Goal: Information Seeking & Learning: Learn about a topic

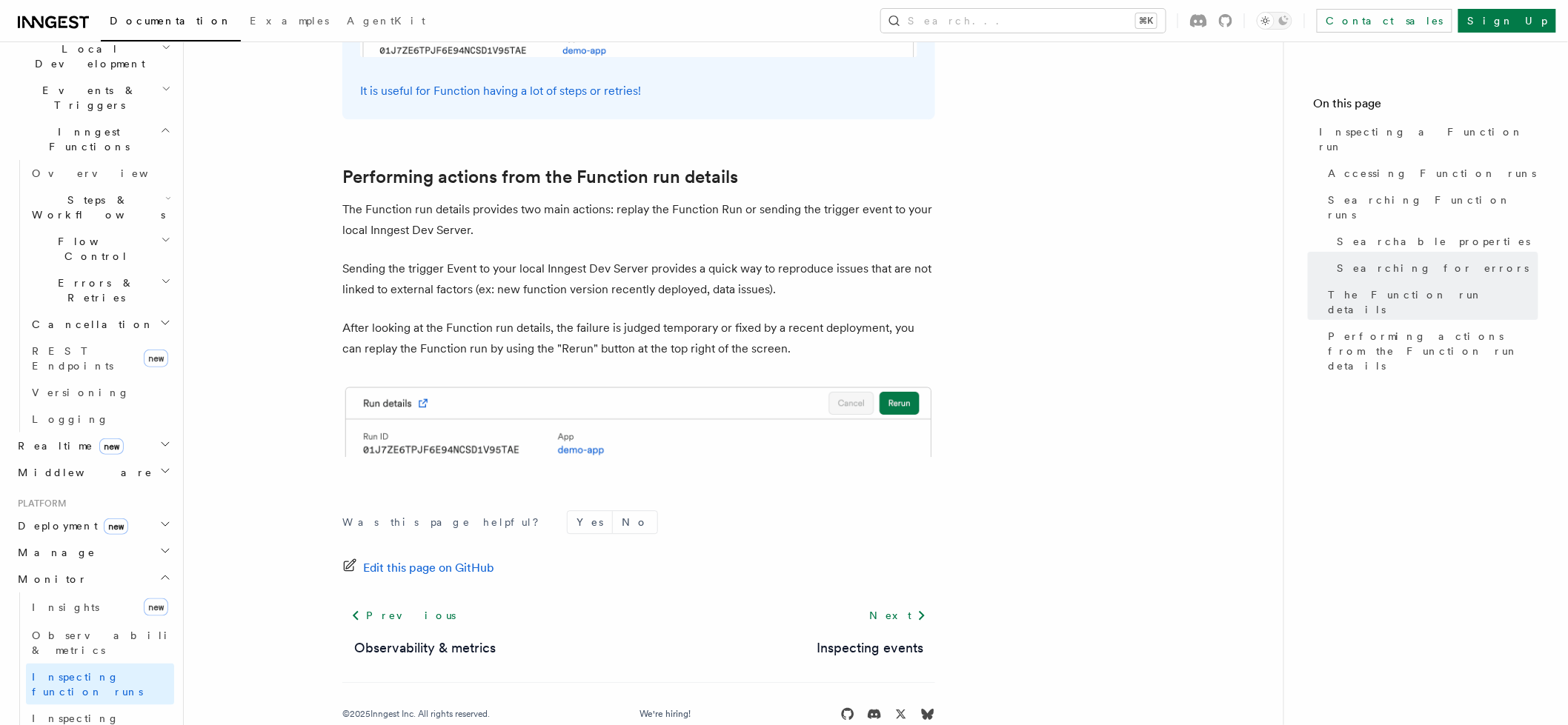
scroll to position [398, 0]
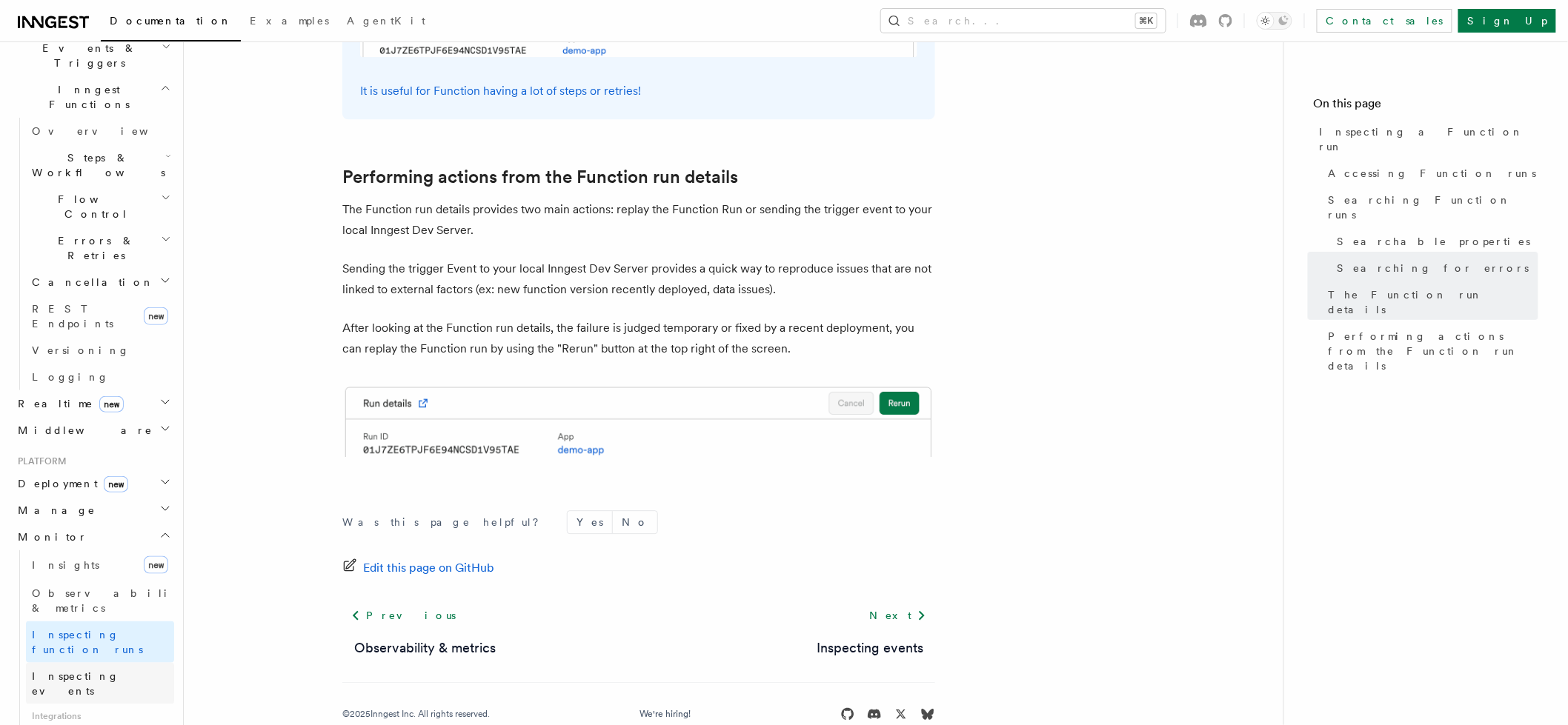
click at [102, 663] on link "Inspecting events" at bounding box center [99, 684] width 148 height 41
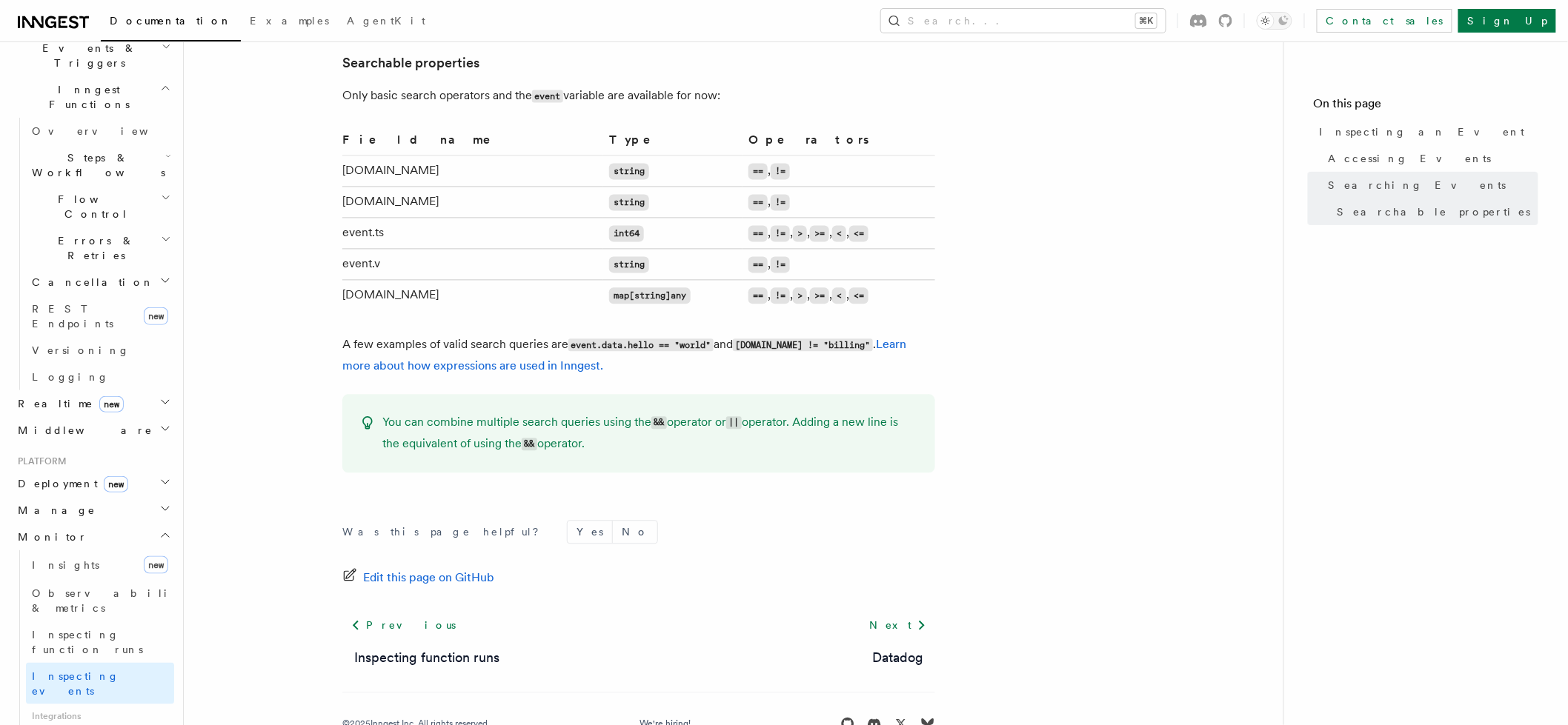
scroll to position [1234, 0]
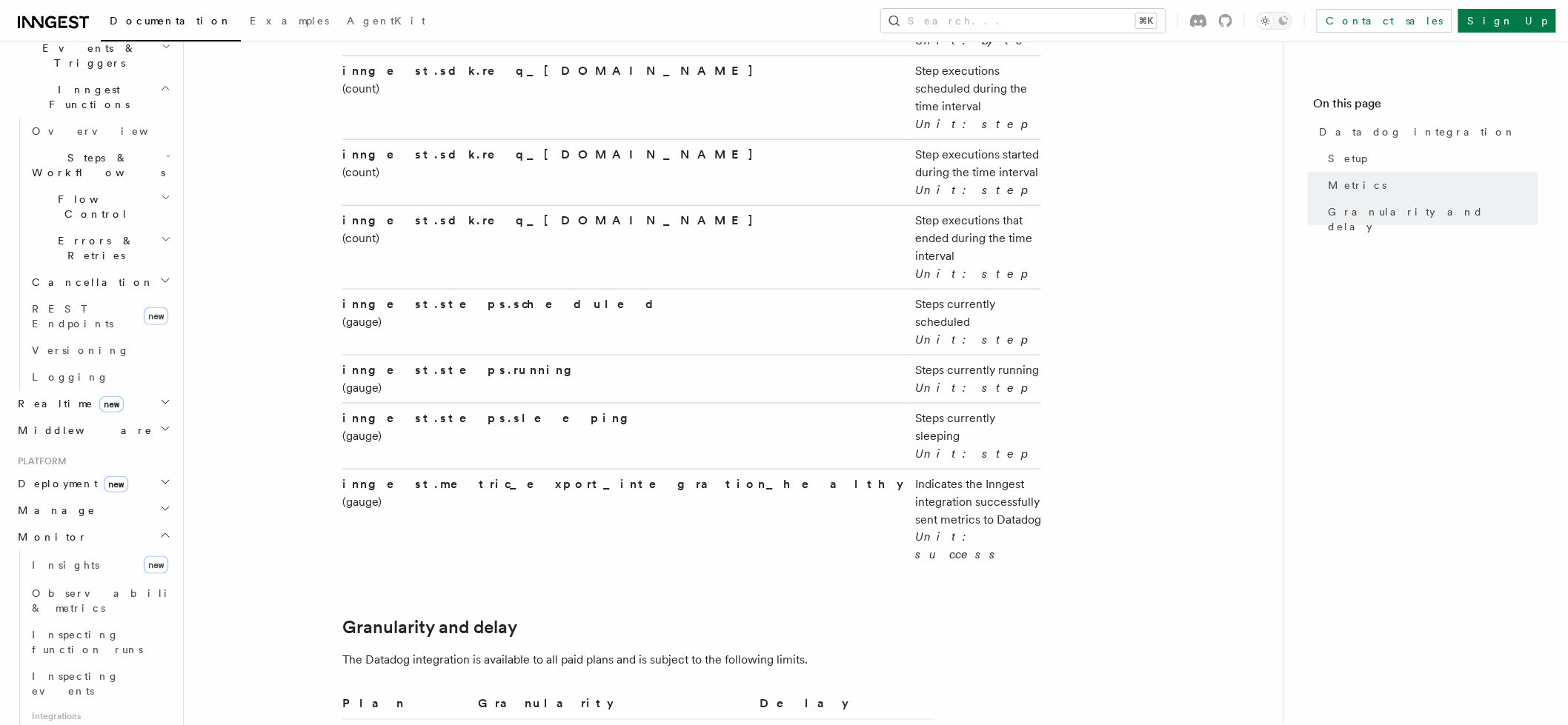
scroll to position [3023, 0]
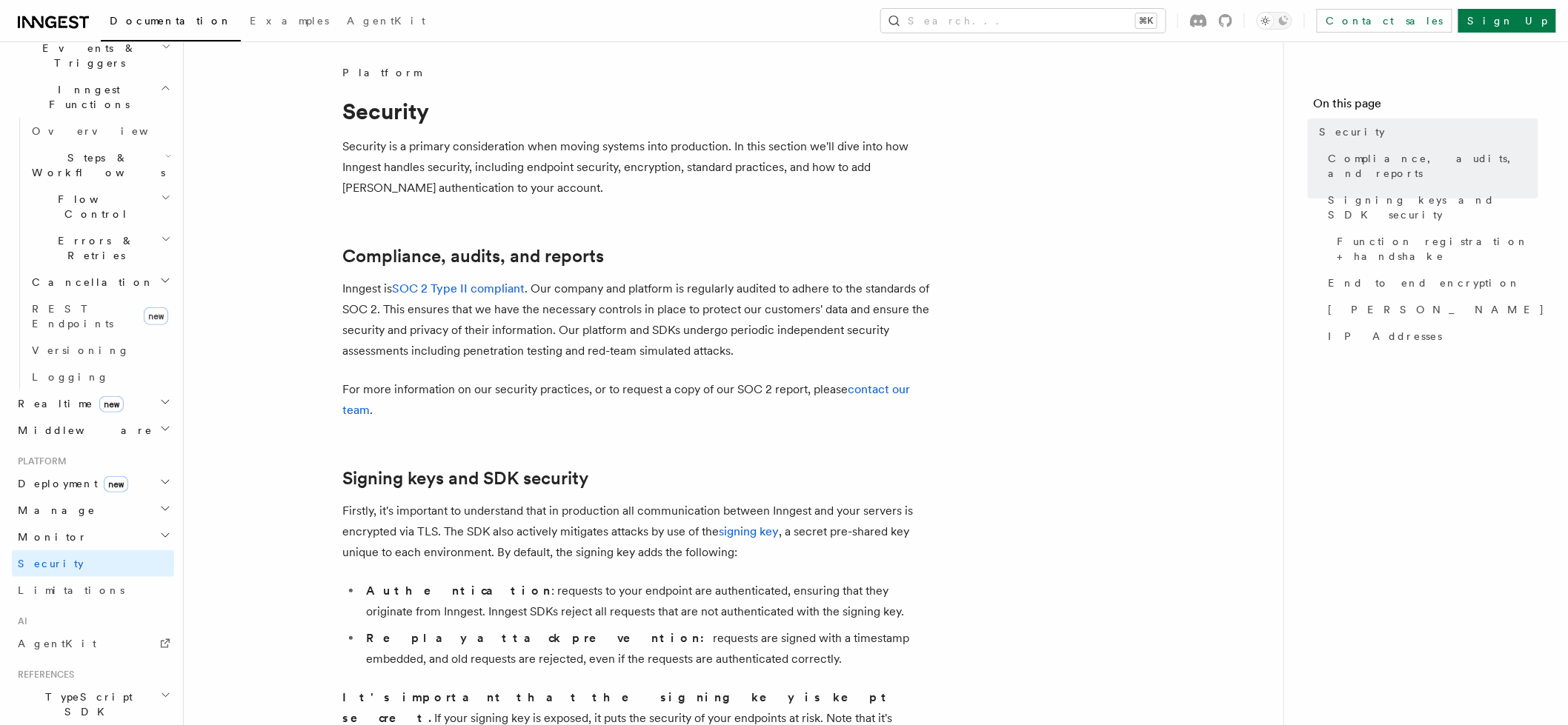
click at [139, 524] on h2 "Monitor" at bounding box center [93, 536] width 162 height 27
click at [112, 629] on span "Inspecting function runs" at bounding box center [87, 642] width 111 height 27
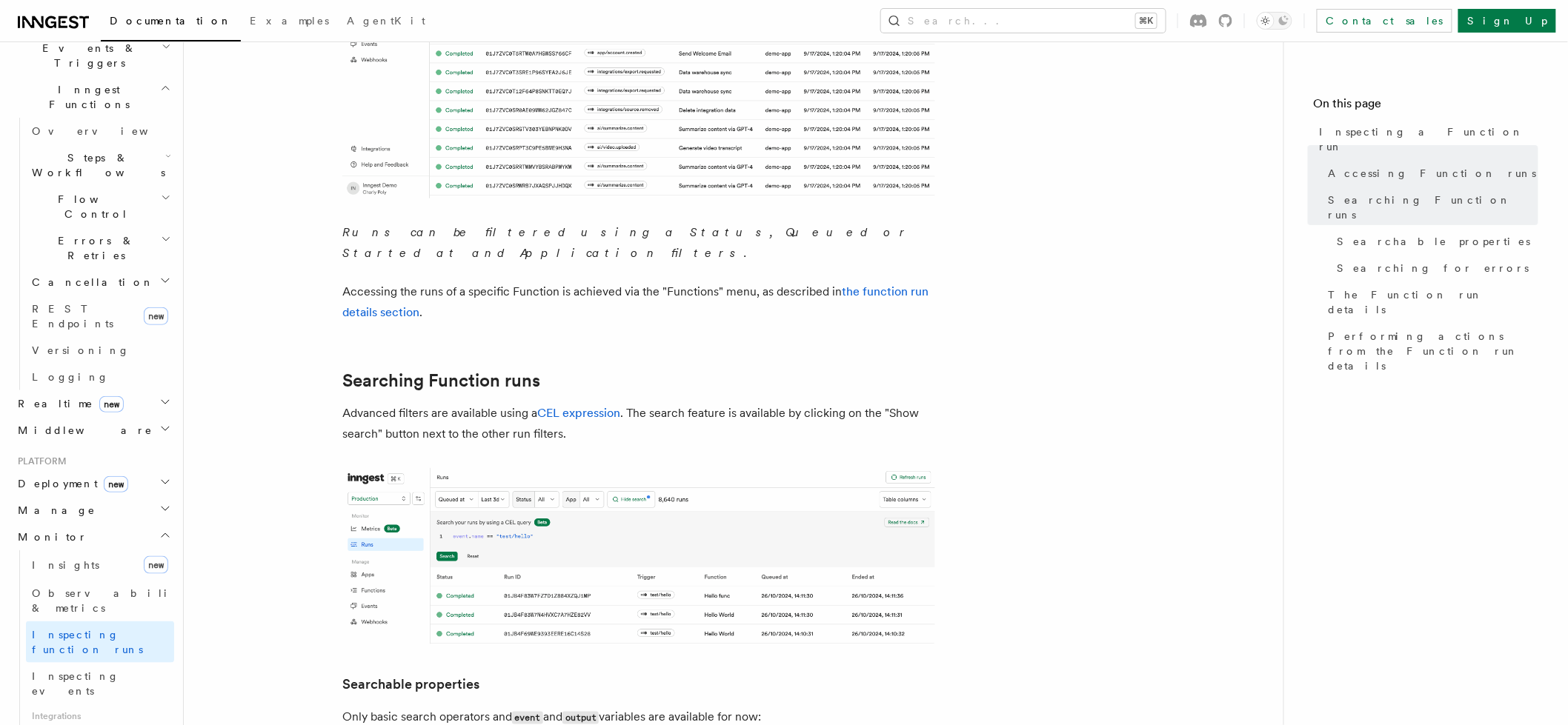
scroll to position [459, 0]
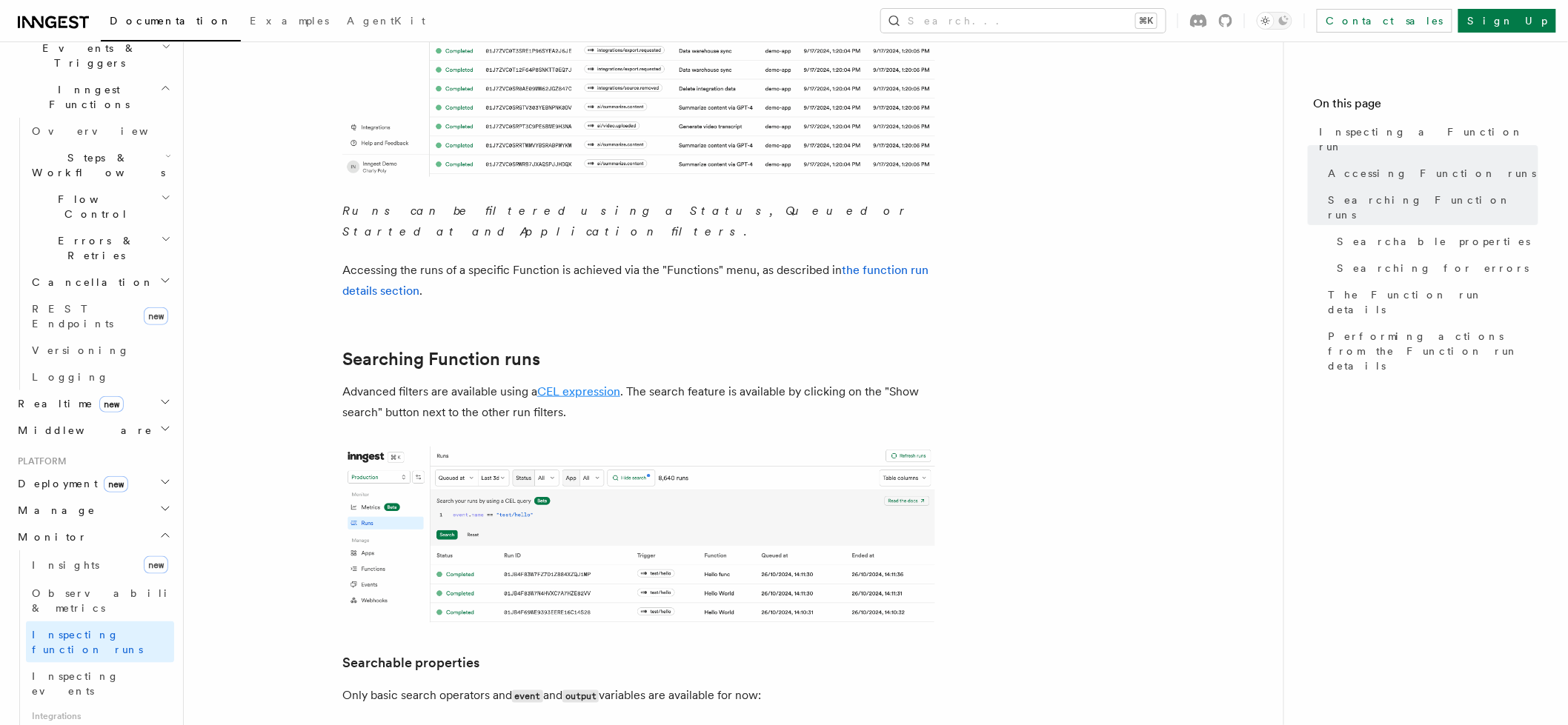
click at [578, 385] on link "CEL expression" at bounding box center [579, 392] width 83 height 14
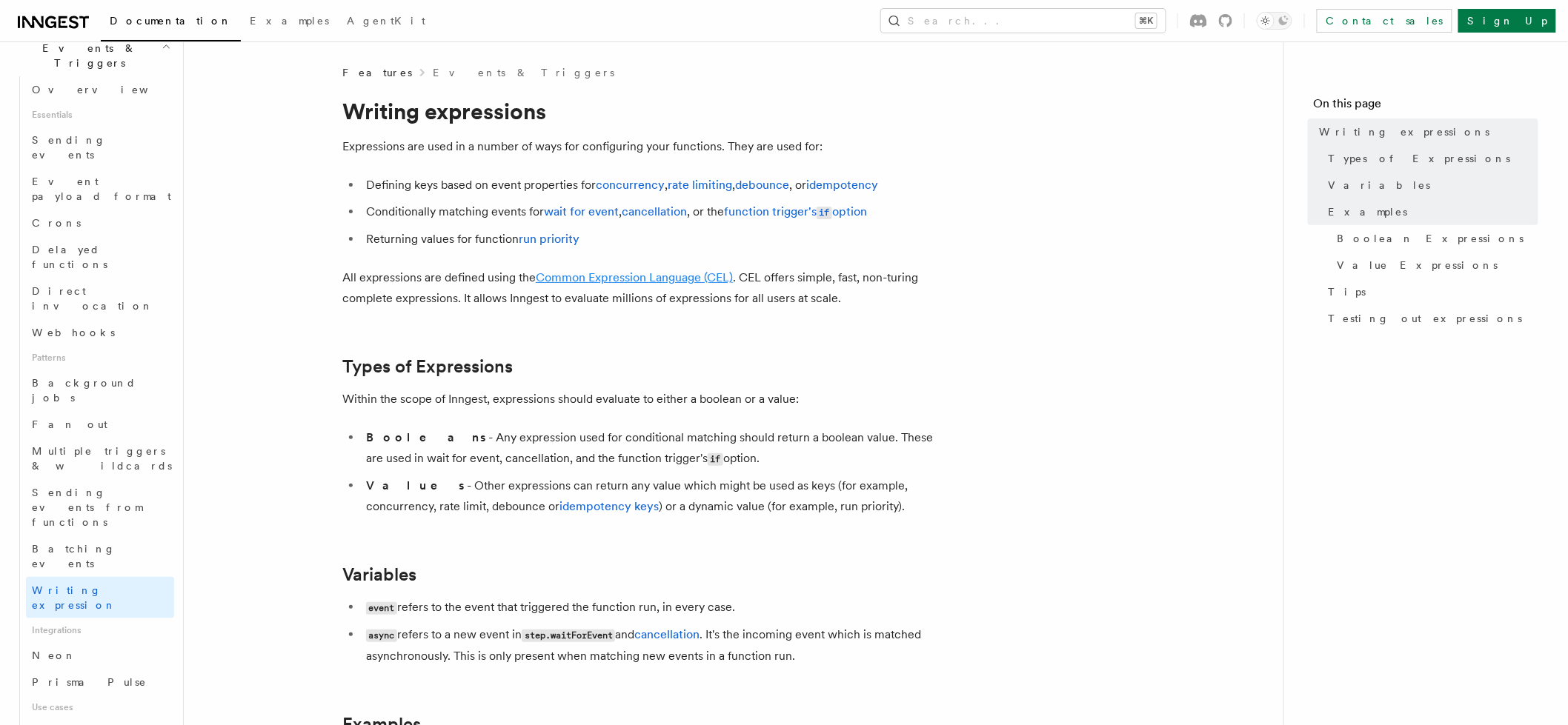
click at [599, 279] on link "Common Expression Language (CEL)" at bounding box center [634, 278] width 197 height 14
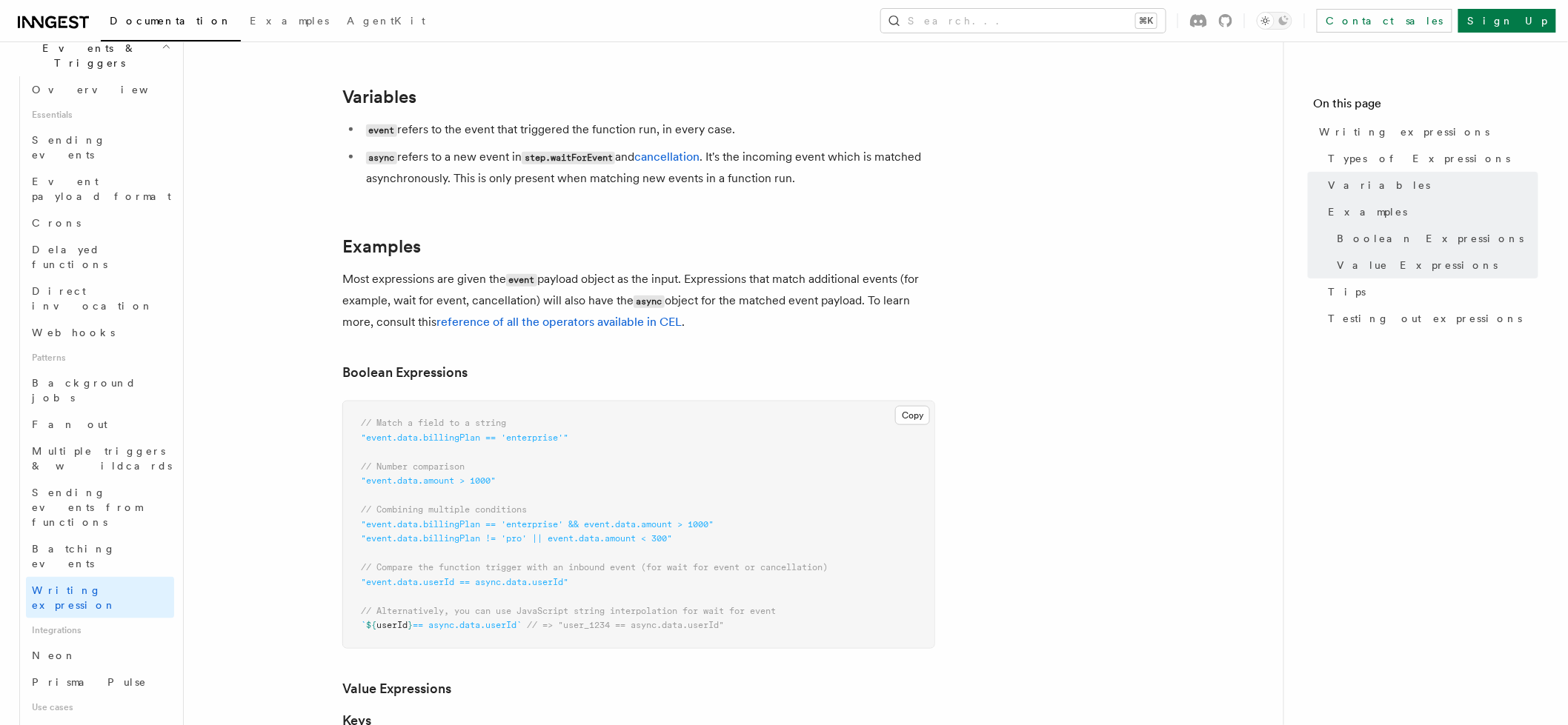
scroll to position [451, 0]
